Goal: Task Accomplishment & Management: Manage account settings

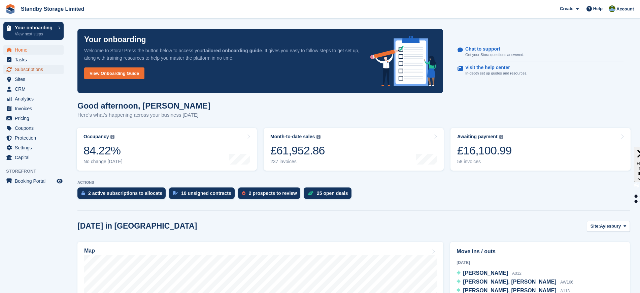
click at [43, 72] on span "Subscriptions" at bounding box center [35, 69] width 40 height 9
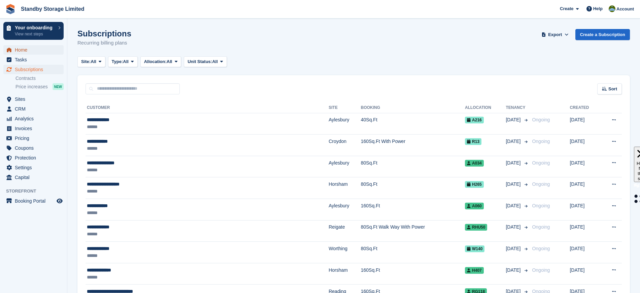
click at [31, 51] on span "Home" at bounding box center [35, 49] width 40 height 9
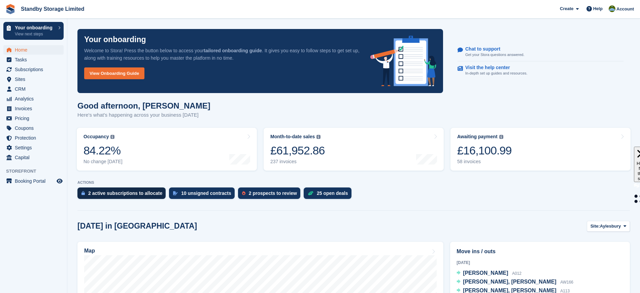
click at [86, 192] on div "2 active subscriptions to allocate" at bounding box center [121, 192] width 88 height 11
